Goal: Task Accomplishment & Management: Complete application form

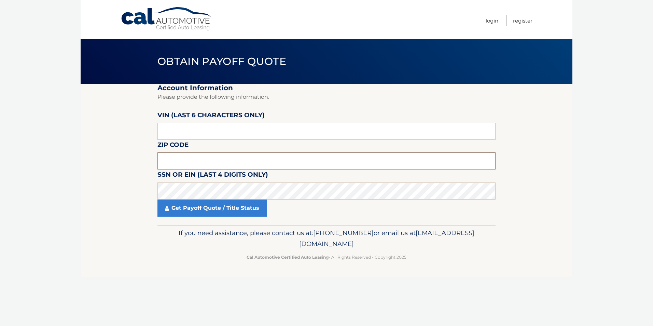
click at [213, 161] on input "text" at bounding box center [326, 160] width 338 height 17
type input "33071"
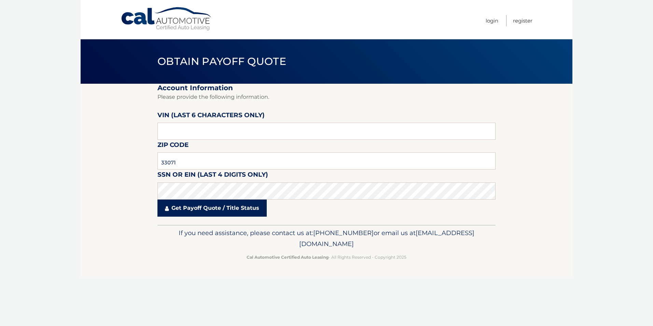
click at [244, 210] on link "Get Payoff Quote / Title Status" at bounding box center [211, 207] width 109 height 17
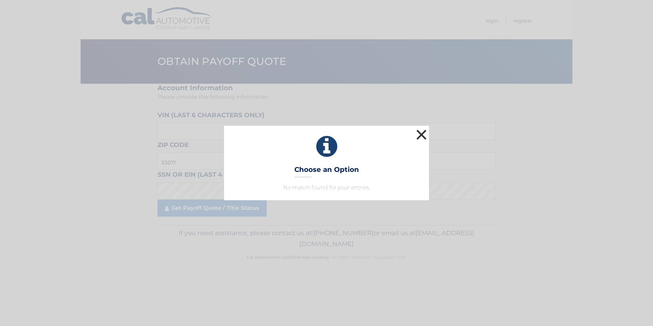
click at [424, 133] on button "×" at bounding box center [421, 135] width 14 height 14
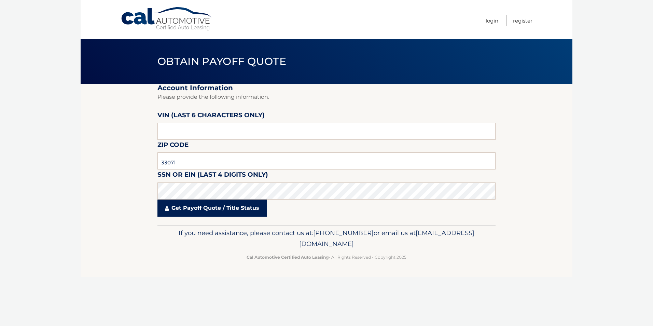
click at [239, 208] on link "Get Payoff Quote / Title Status" at bounding box center [211, 207] width 109 height 17
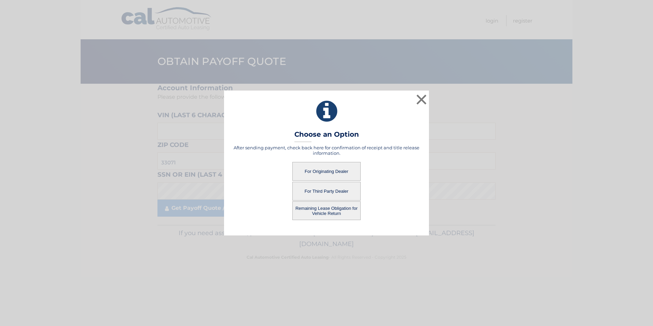
click at [299, 174] on button "For Originating Dealer" at bounding box center [326, 171] width 68 height 19
click at [313, 171] on button "For Originating Dealer" at bounding box center [326, 171] width 68 height 19
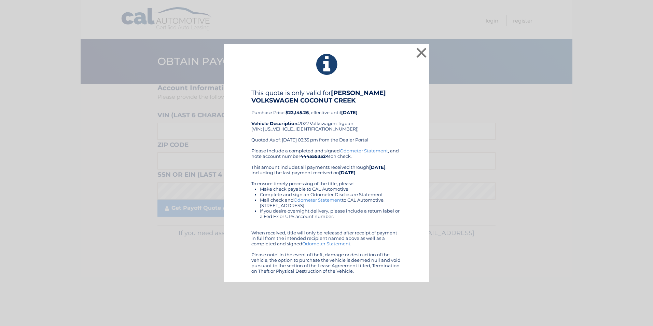
click at [363, 149] on link "Odometer Statement" at bounding box center [364, 150] width 48 height 5
click at [423, 53] on button "×" at bounding box center [421, 53] width 14 height 14
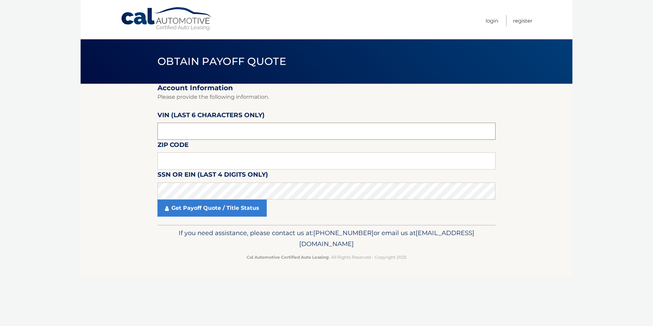
click at [225, 126] on input "text" at bounding box center [326, 131] width 338 height 17
click at [220, 158] on input "text" at bounding box center [326, 160] width 338 height 17
type input "33071"
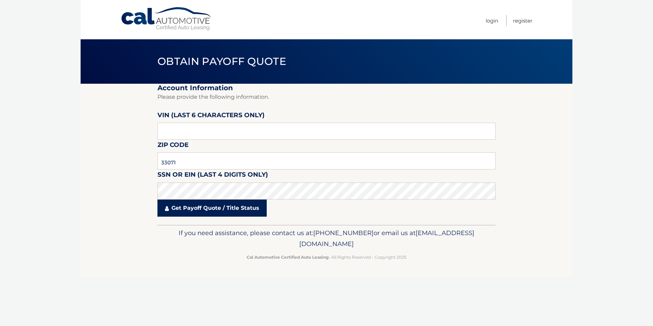
click at [193, 209] on link "Get Payoff Quote / Title Status" at bounding box center [211, 207] width 109 height 17
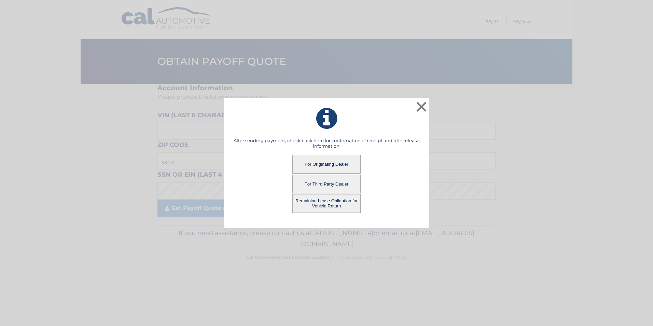
click at [315, 202] on button "Remaining Lease Obligation for Vehicle Return" at bounding box center [326, 203] width 68 height 19
click at [331, 198] on button "Remaining Lease Obligation for Vehicle Return" at bounding box center [326, 203] width 68 height 19
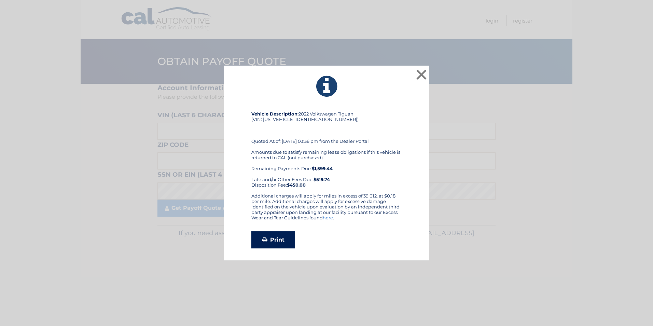
click at [283, 239] on link "Print" at bounding box center [273, 239] width 44 height 17
